Goal: Register for event/course

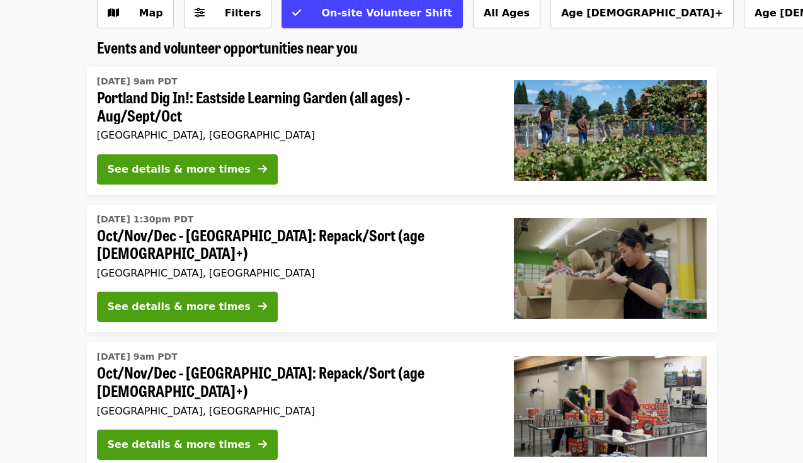
scroll to position [78, 0]
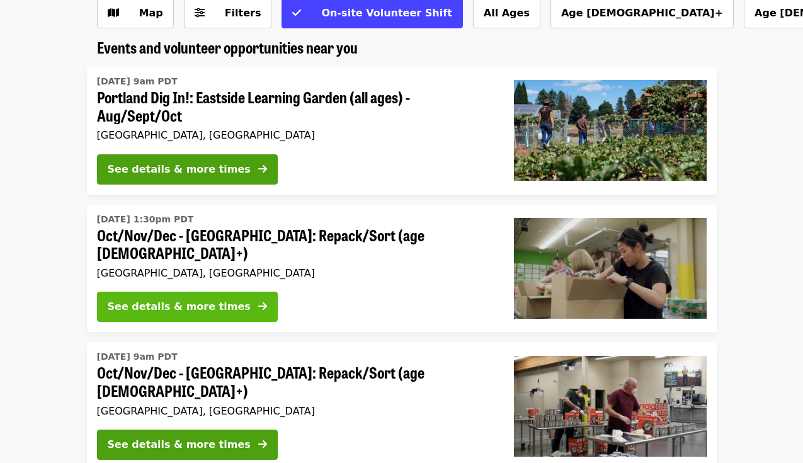
click at [183, 305] on div "See details & more times" at bounding box center [179, 306] width 143 height 15
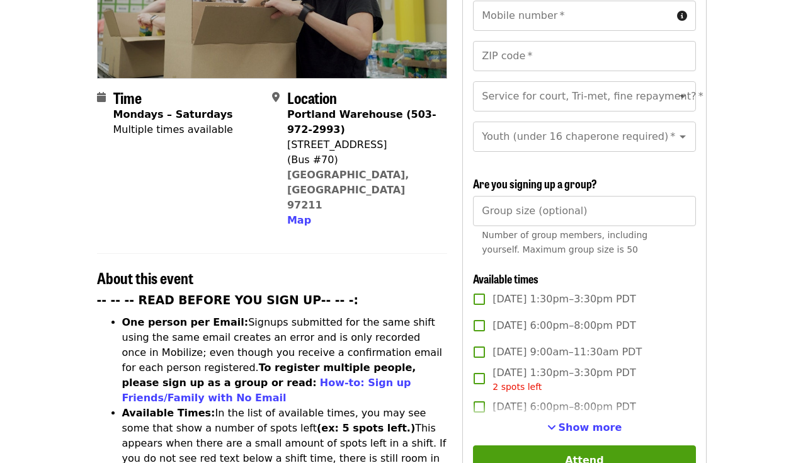
scroll to position [252, 0]
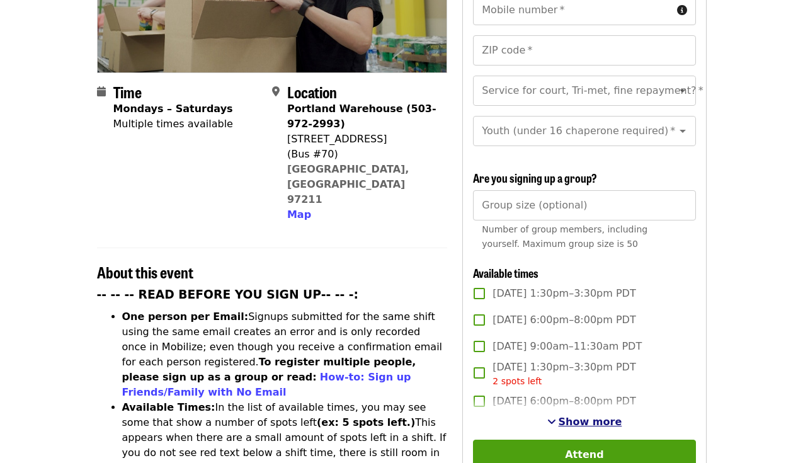
click at [583, 416] on span "Show more" at bounding box center [591, 422] width 64 height 12
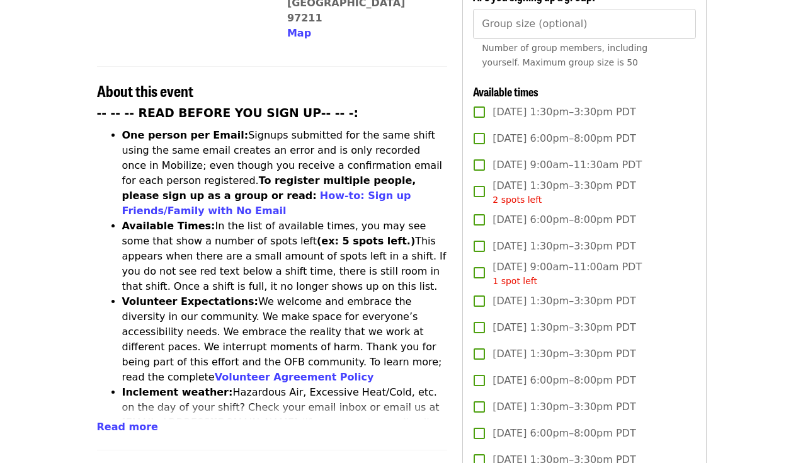
scroll to position [31, 0]
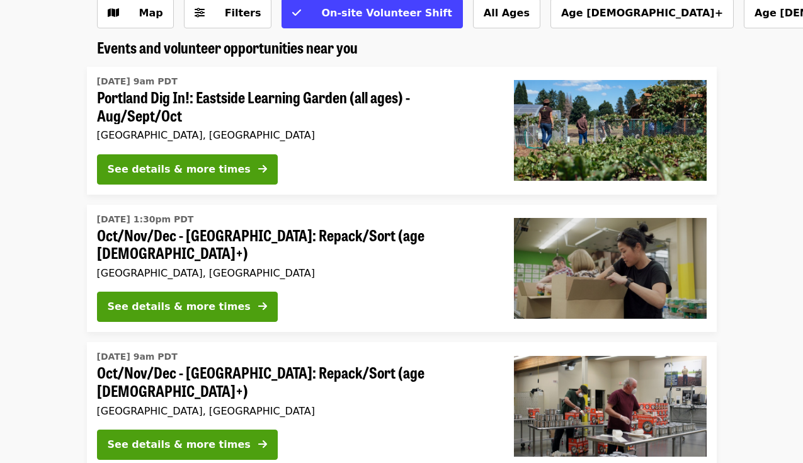
scroll to position [88, 0]
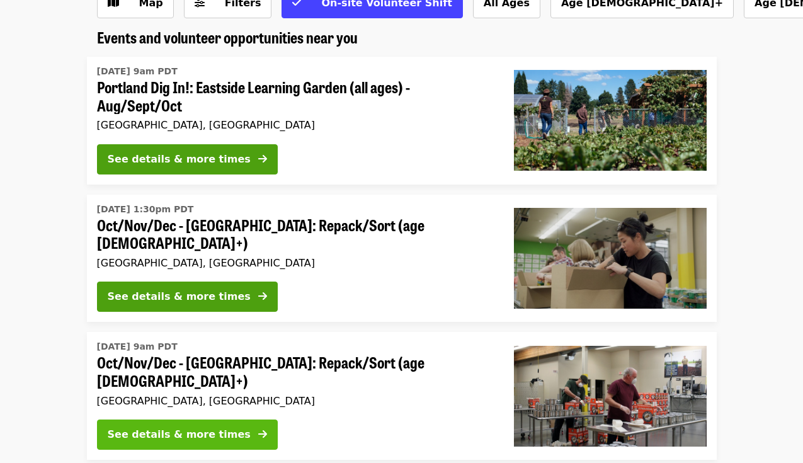
click at [204, 427] on div "See details & more times" at bounding box center [179, 434] width 143 height 15
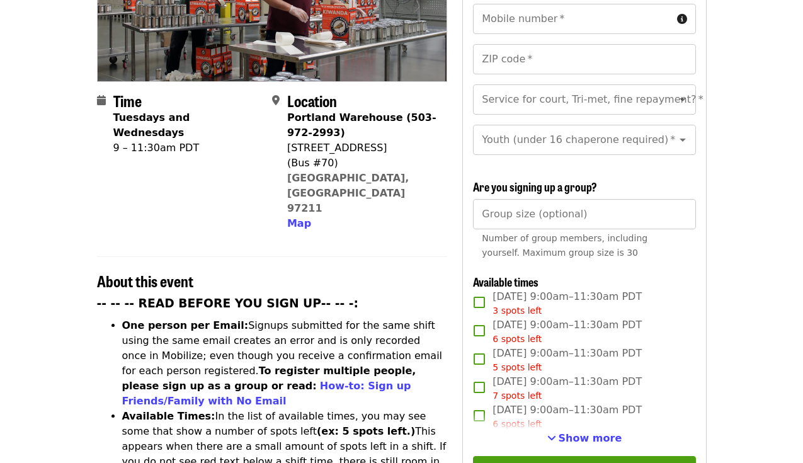
scroll to position [244, 0]
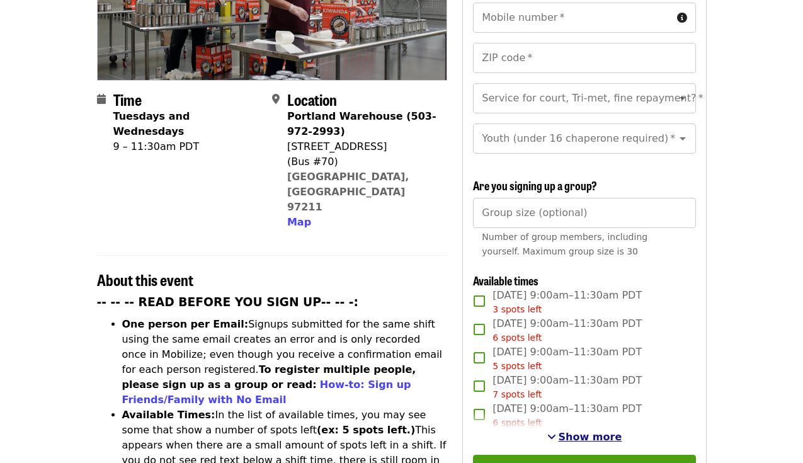
click at [579, 431] on span "Show more" at bounding box center [591, 437] width 64 height 12
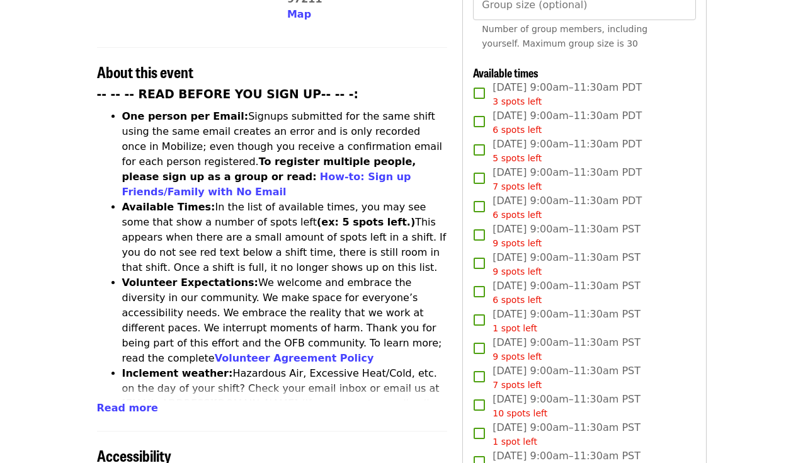
scroll to position [455, 0]
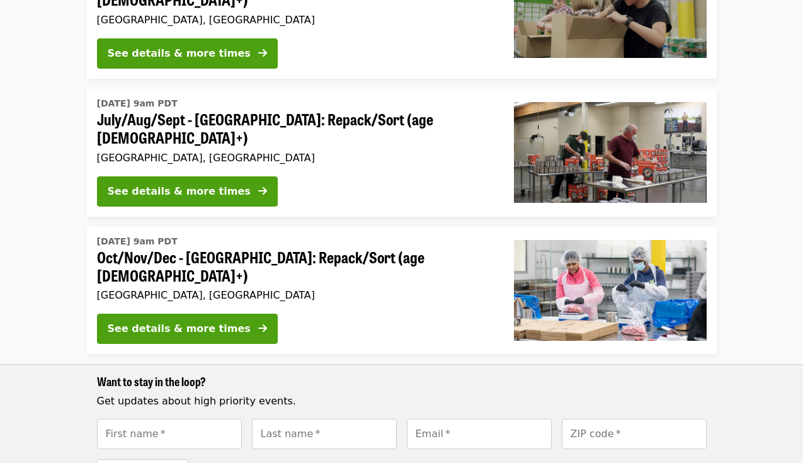
scroll to position [622, 0]
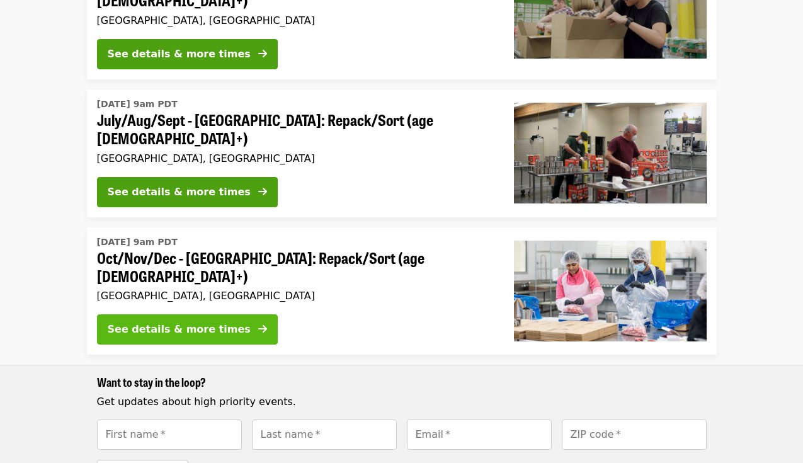
click at [147, 322] on div "See details & more times" at bounding box center [179, 329] width 143 height 15
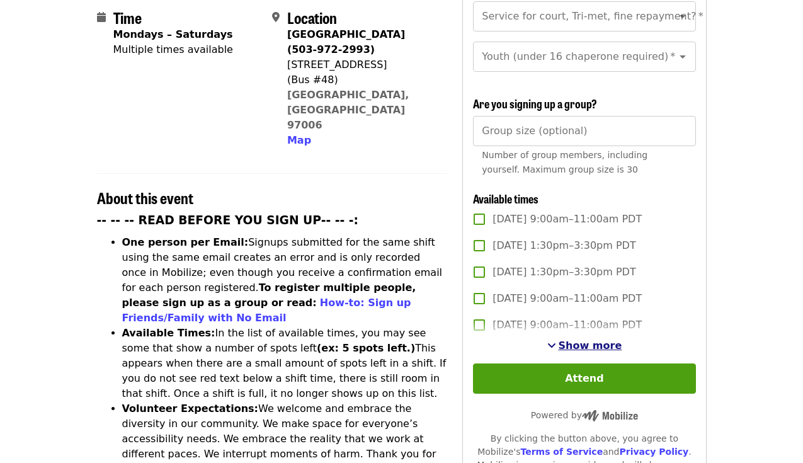
click at [606, 339] on span "Show more" at bounding box center [591, 345] width 64 height 12
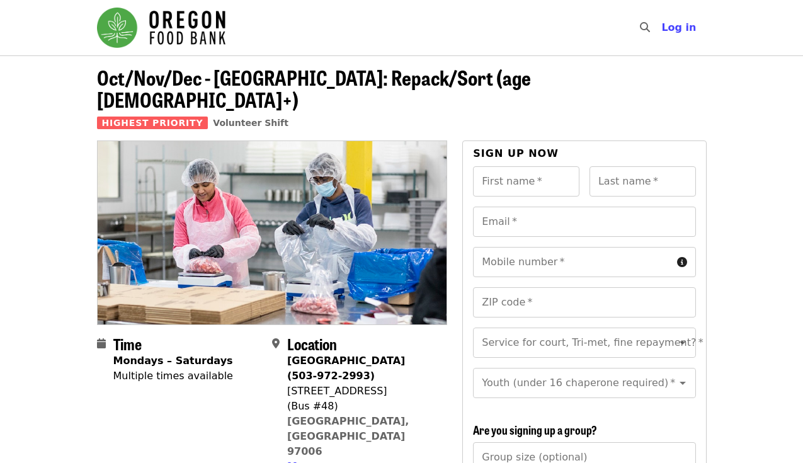
scroll to position [-3, 0]
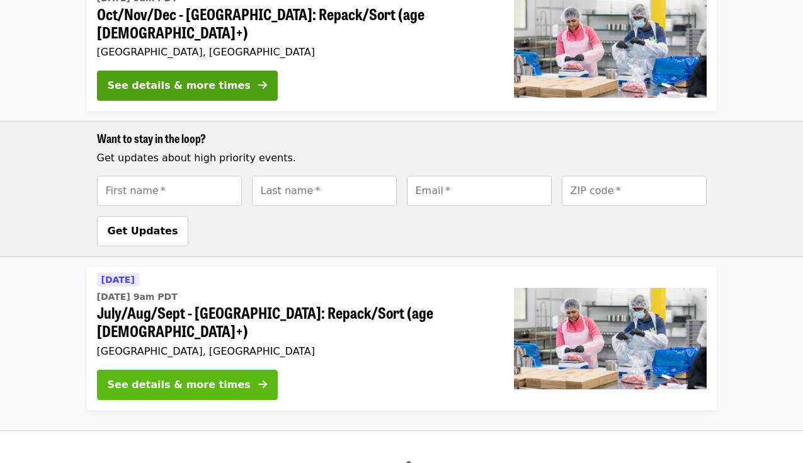
click at [208, 377] on div "See details & more times" at bounding box center [179, 384] width 143 height 15
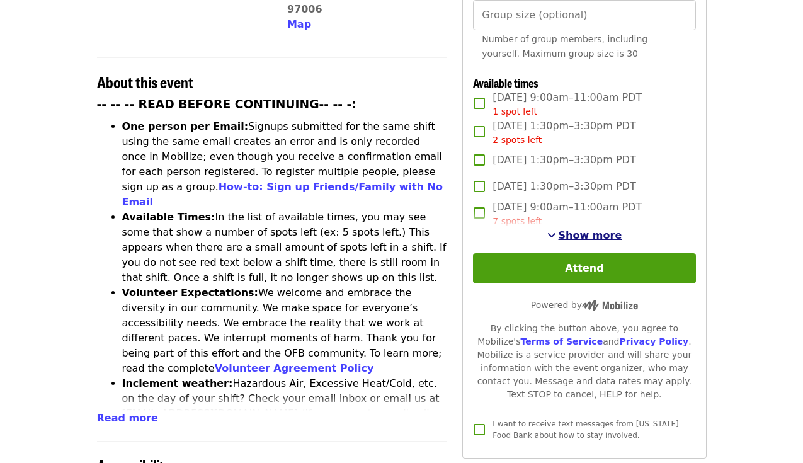
click at [568, 229] on span "Show more" at bounding box center [591, 235] width 64 height 12
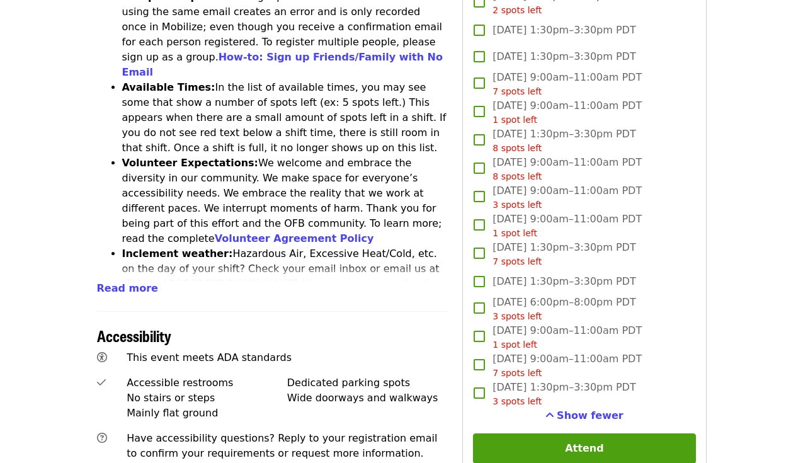
scroll to position [610, 0]
